Goal: Use online tool/utility

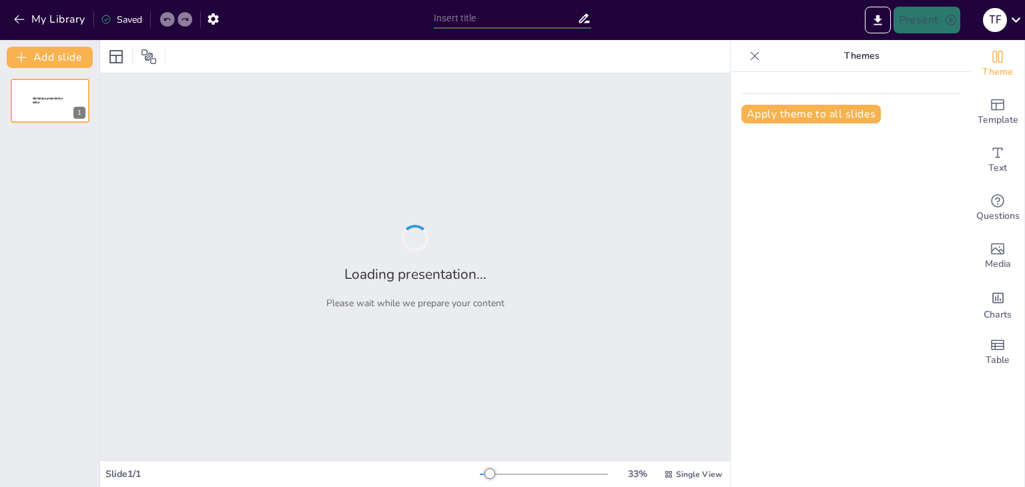
type input "Karrierechancen im [GEOGRAPHIC_DATA]: Ausbildungsberufe und Entwicklungsmöglich…"
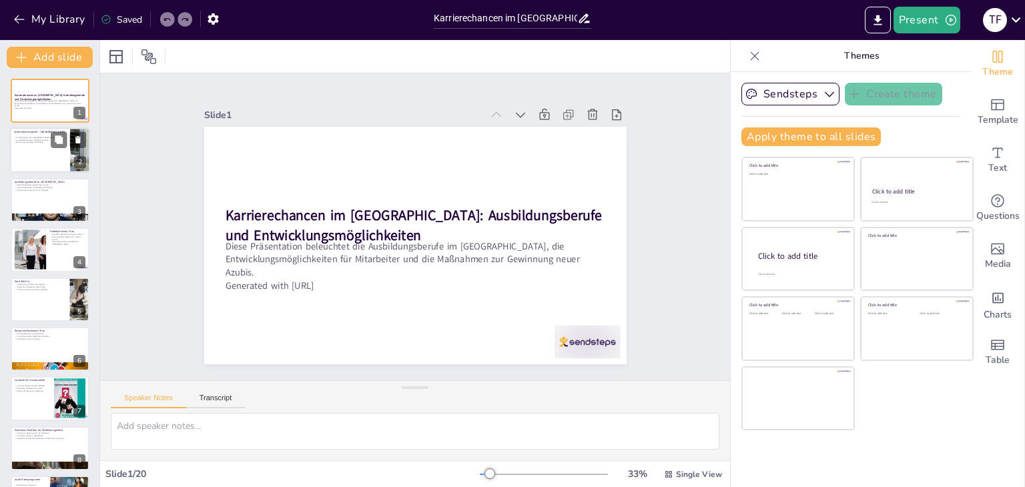
click at [42, 139] on p "Unternehmensgröße, Hotellerie, Standort" at bounding box center [40, 140] width 52 height 3
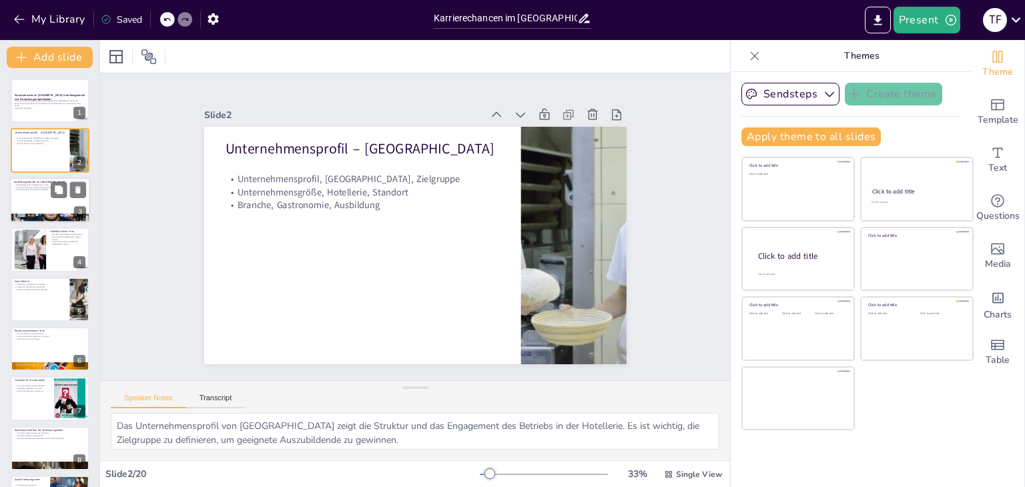
click at [53, 204] on div at bounding box center [50, 199] width 80 height 45
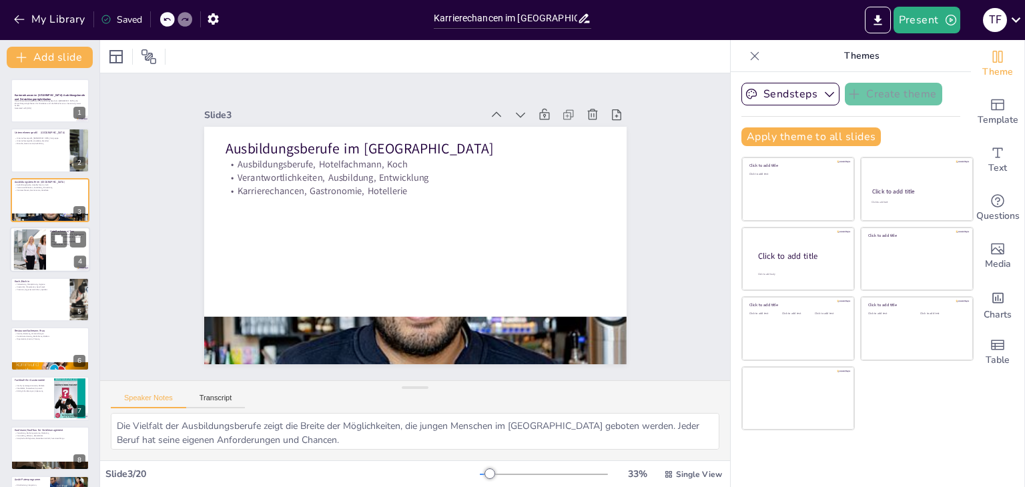
click at [44, 249] on div at bounding box center [30, 250] width 77 height 41
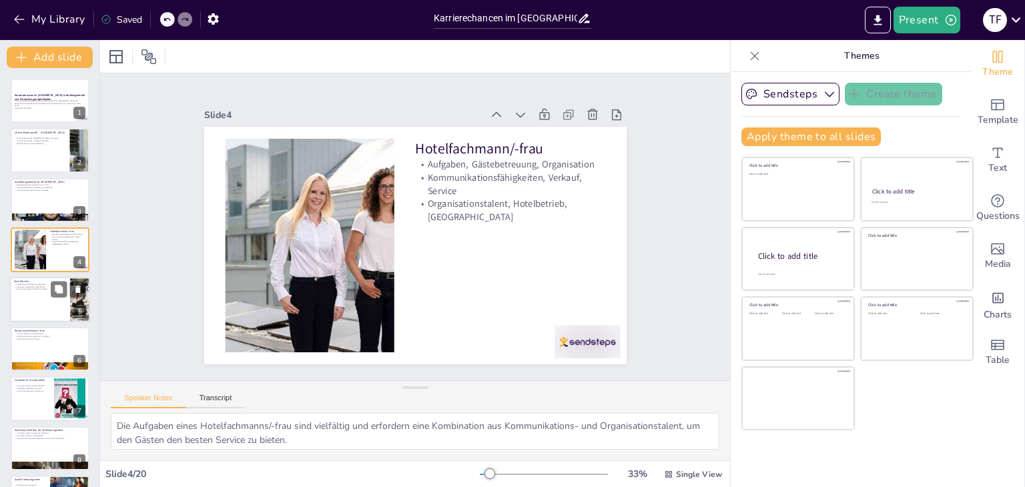
click at [48, 288] on p "Präzision, Hygienevorschriften, Qualität" at bounding box center [40, 289] width 52 height 3
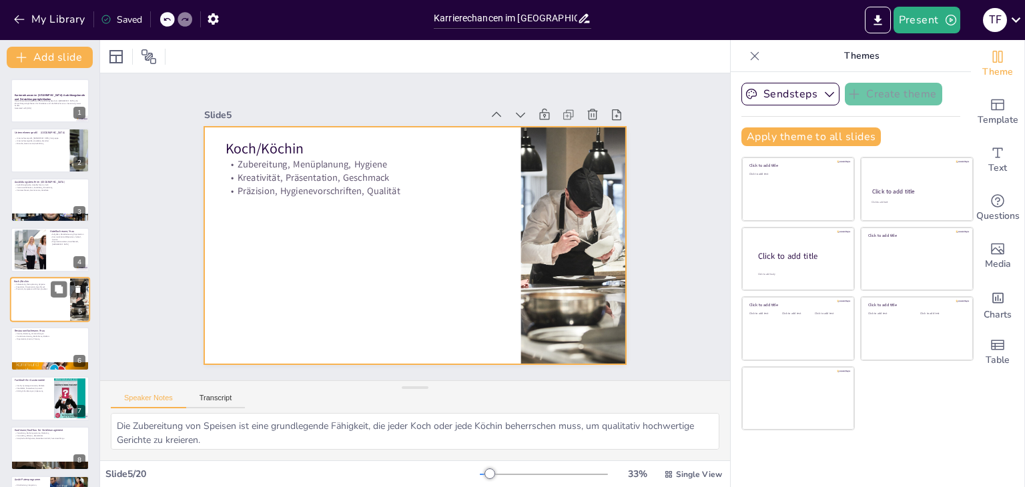
scroll to position [21, 0]
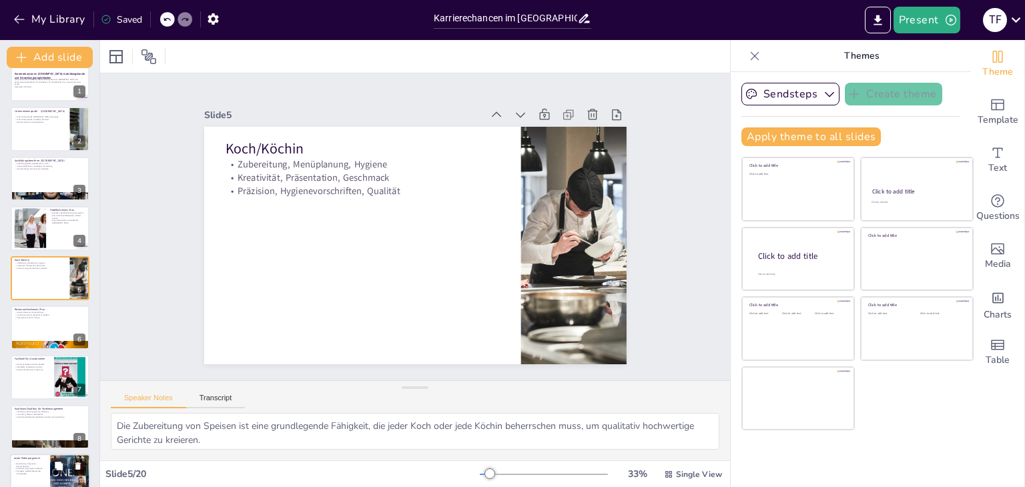
click at [43, 364] on p "Küche, Systemgastronomie, Abläufe" at bounding box center [32, 365] width 35 height 3
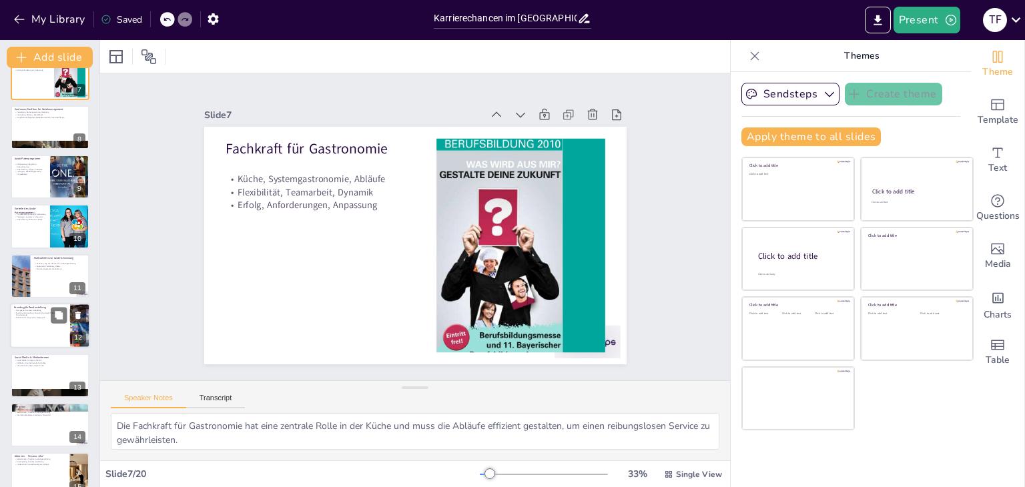
click at [47, 332] on div at bounding box center [50, 325] width 80 height 45
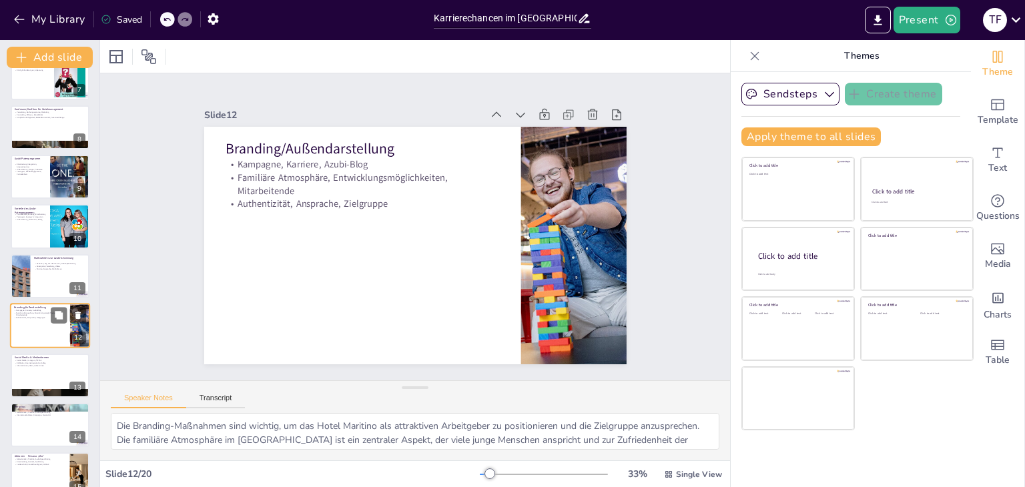
scroll to position [369, 0]
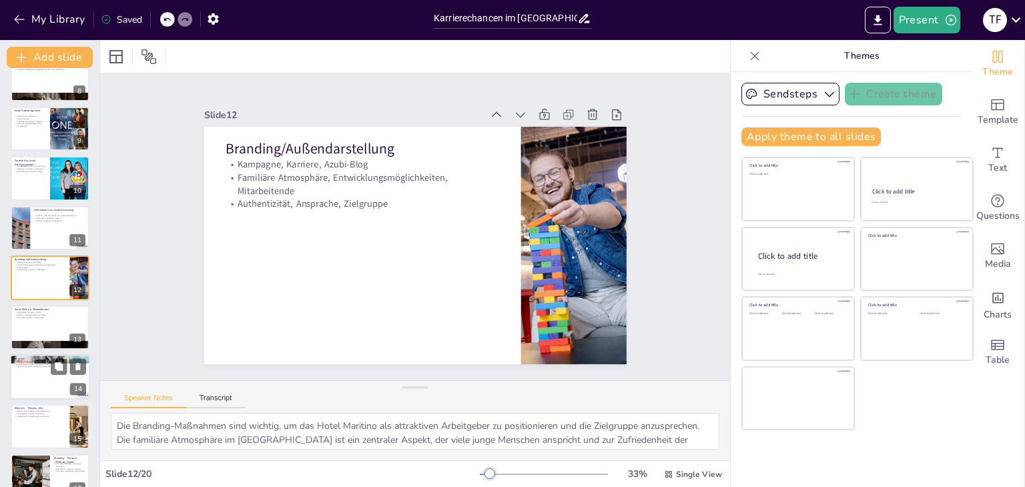
click at [49, 377] on div at bounding box center [50, 376] width 80 height 45
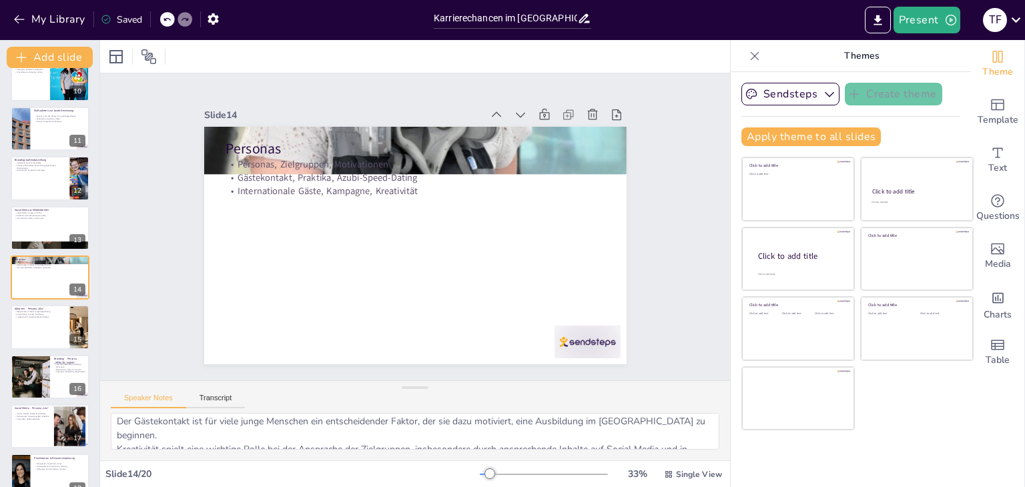
scroll to position [59, 0]
click at [56, 374] on div at bounding box center [50, 376] width 80 height 45
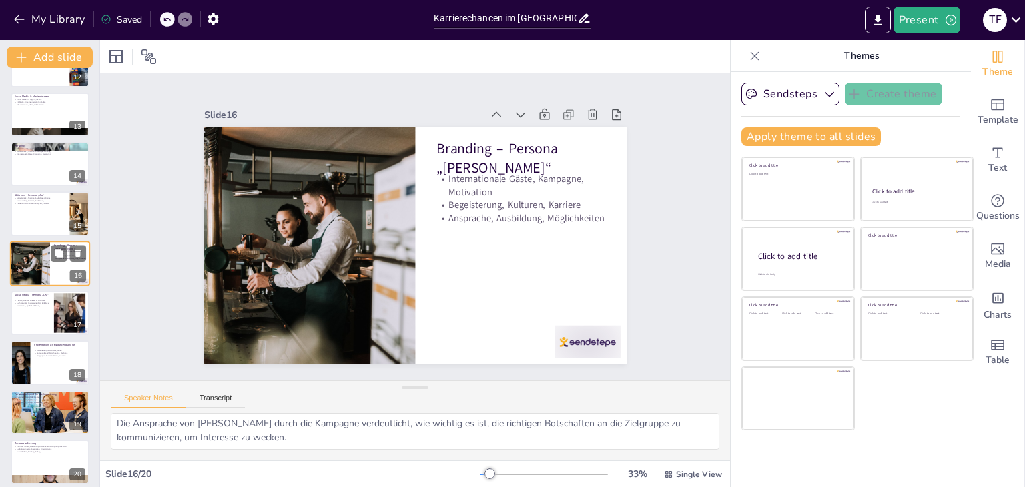
scroll to position [589, 0]
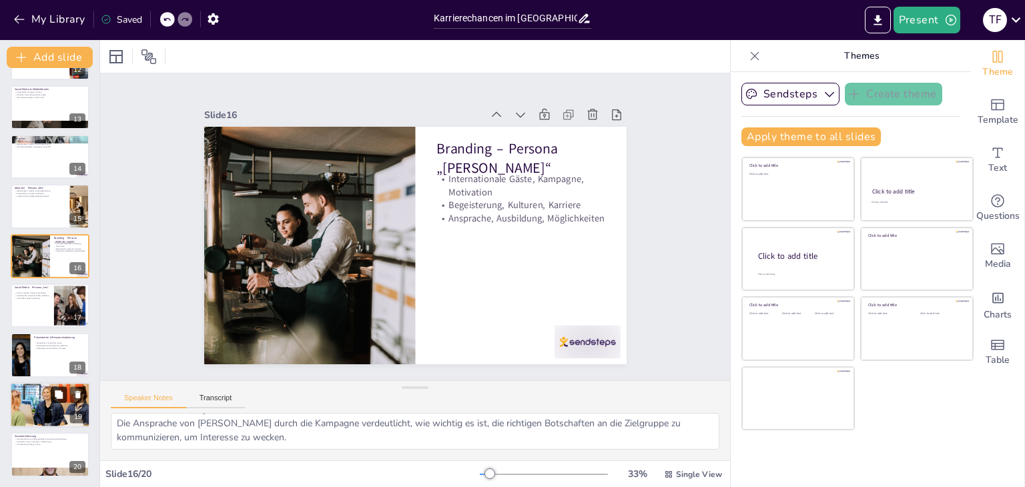
click at [57, 390] on icon at bounding box center [59, 394] width 8 height 8
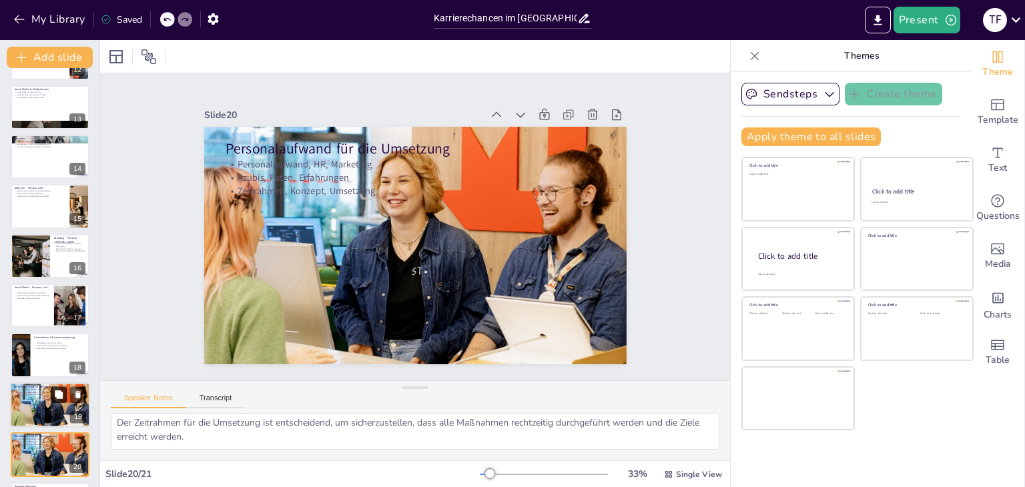
scroll to position [639, 0]
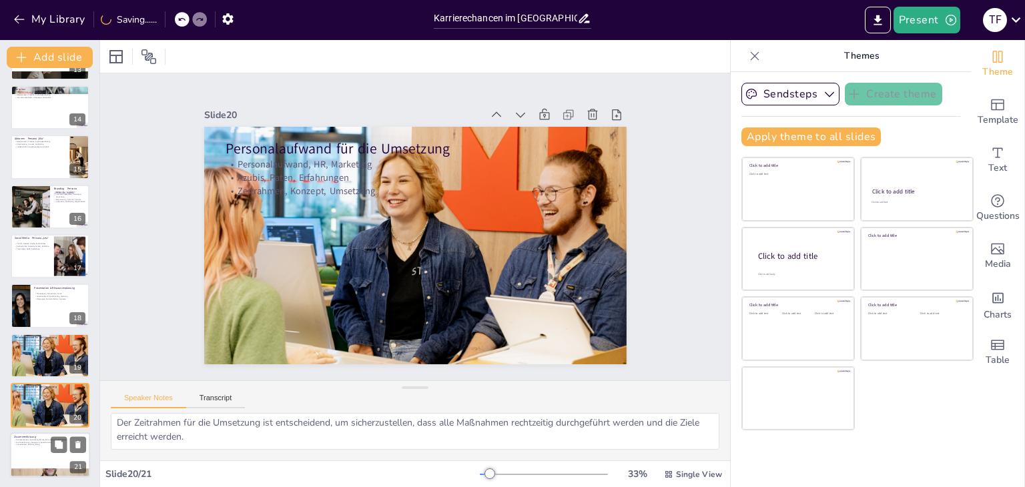
click at [55, 434] on p "Zusammenfassung" at bounding box center [50, 436] width 72 height 4
type textarea "Die Zusammenfassung fasst die wichtigsten Punkte der Präsentation zusammen und …"
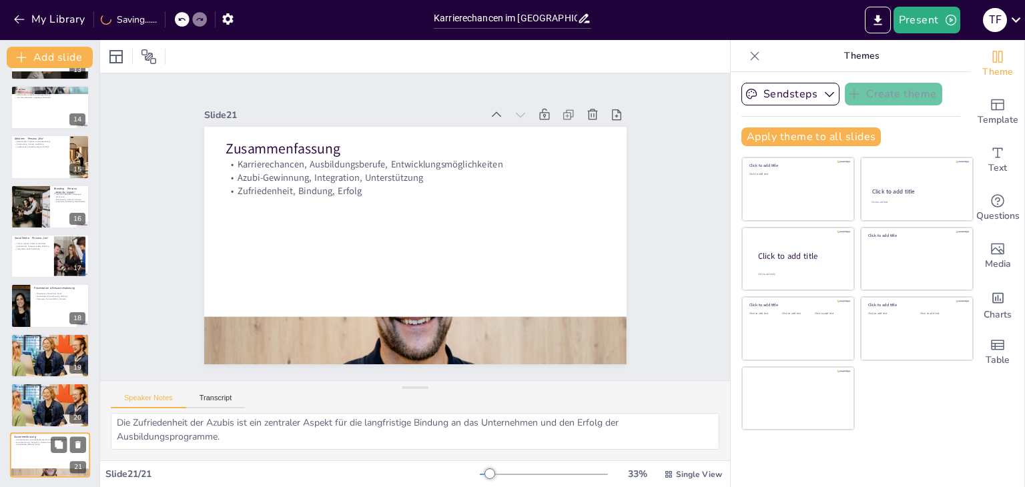
scroll to position [45, 0]
